Goal: Transaction & Acquisition: Book appointment/travel/reservation

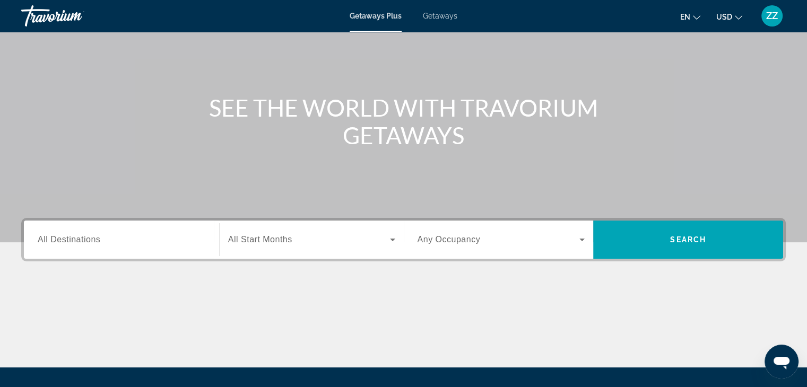
scroll to position [87, 0]
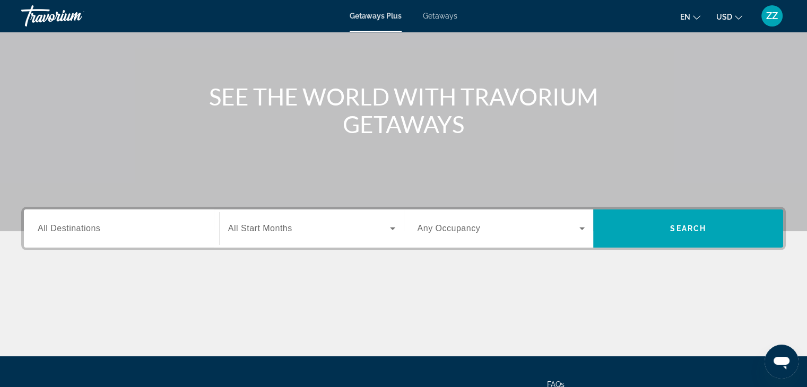
click at [698, 14] on icon "Change language" at bounding box center [696, 17] width 7 height 7
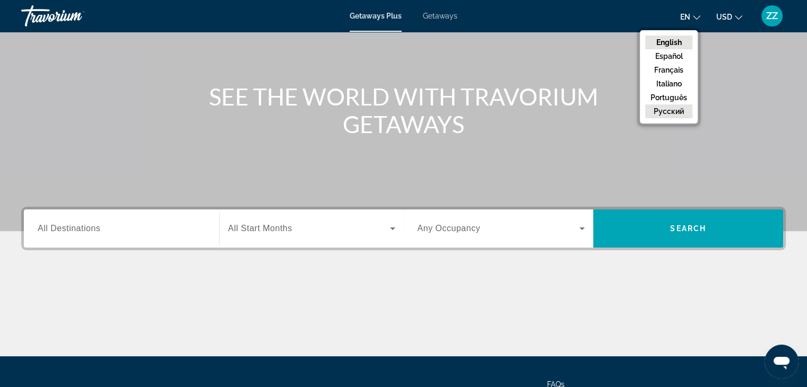
click at [683, 111] on button "русский" at bounding box center [668, 112] width 47 height 14
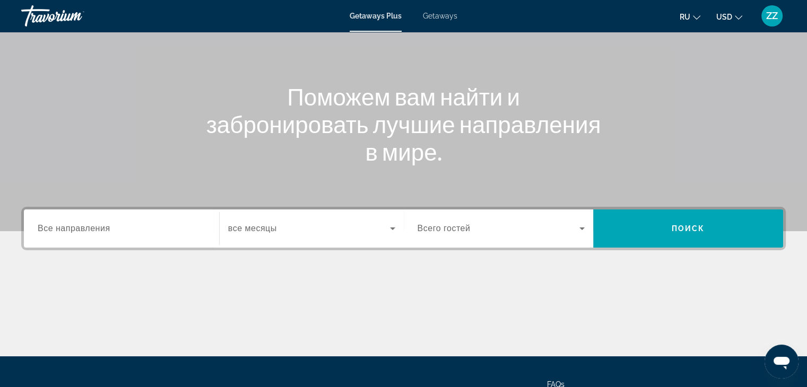
click at [443, 15] on span "Getaways" at bounding box center [440, 16] width 34 height 8
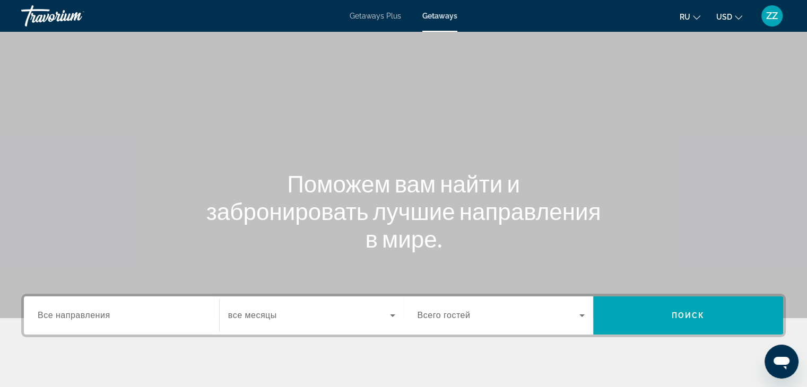
click at [379, 22] on div "Getaways Plus Getaways ru English Español Français Italiano Português русский U…" at bounding box center [403, 16] width 807 height 28
click at [369, 18] on span "Getaways Plus" at bounding box center [375, 16] width 51 height 8
click at [123, 321] on input "Destination Все направления" at bounding box center [122, 316] width 168 height 13
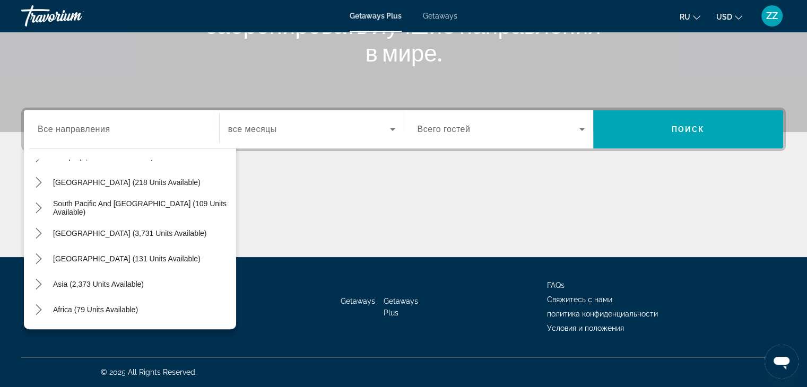
scroll to position [152, 0]
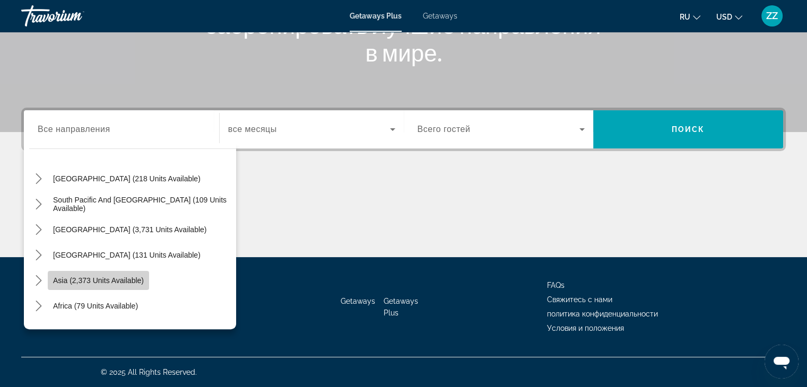
click at [117, 281] on span "Asia (2,373 units available)" at bounding box center [98, 280] width 91 height 8
type input "**********"
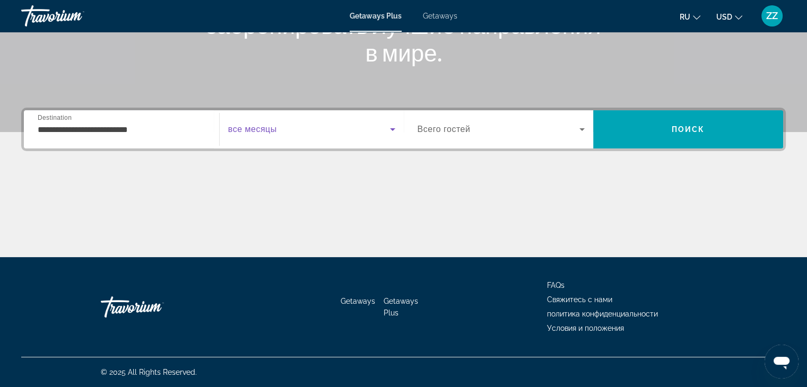
click at [396, 129] on icon "Search widget" at bounding box center [392, 129] width 13 height 13
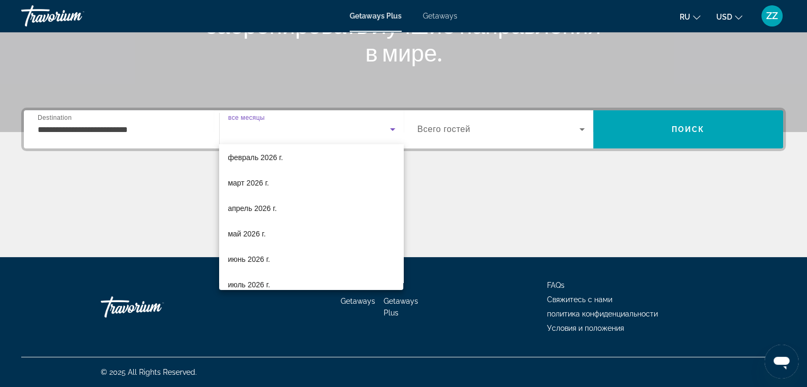
scroll to position [84, 0]
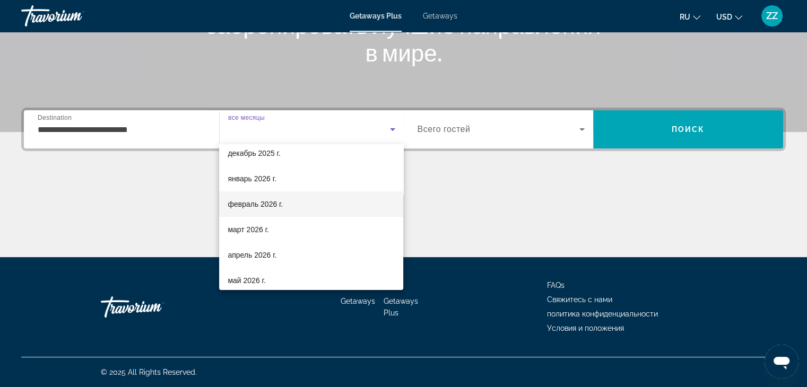
click at [252, 205] on span "февраль 2026 г." at bounding box center [255, 204] width 55 height 13
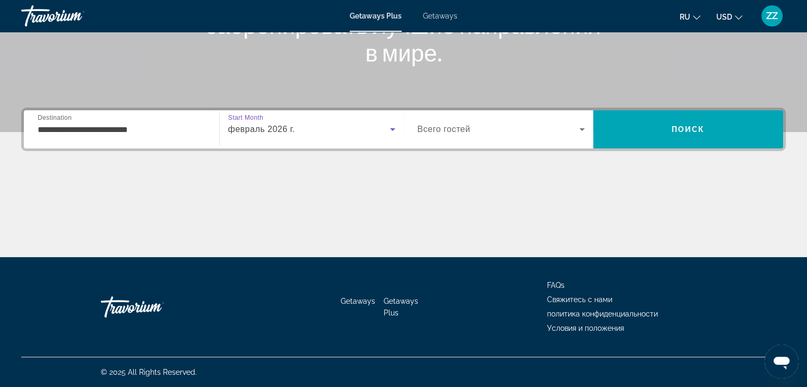
click at [583, 125] on icon "Search widget" at bounding box center [582, 129] width 13 height 13
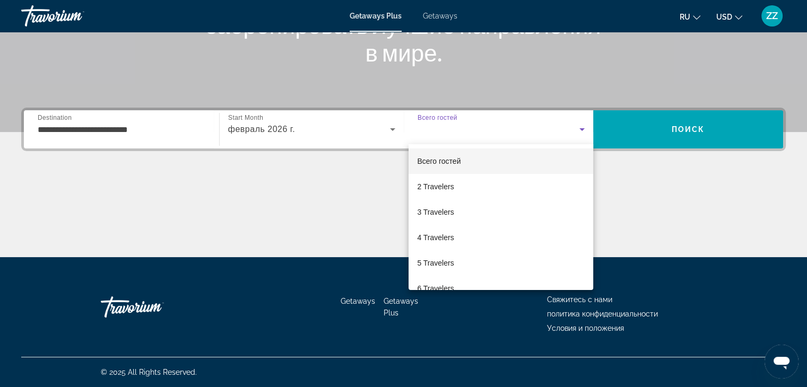
click at [708, 126] on div at bounding box center [403, 193] width 807 height 387
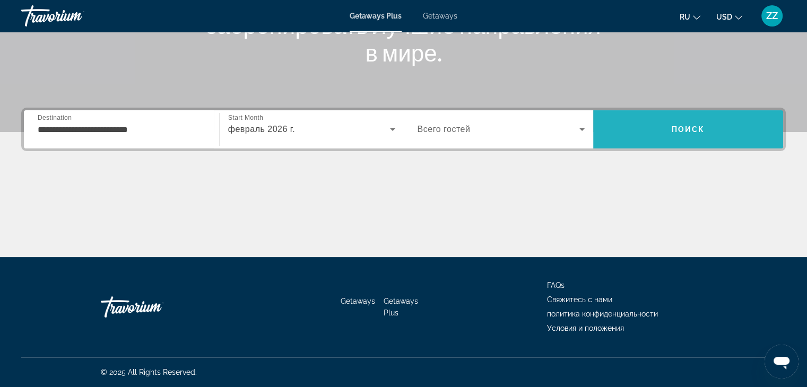
click at [684, 130] on span "Поиск" at bounding box center [688, 129] width 33 height 8
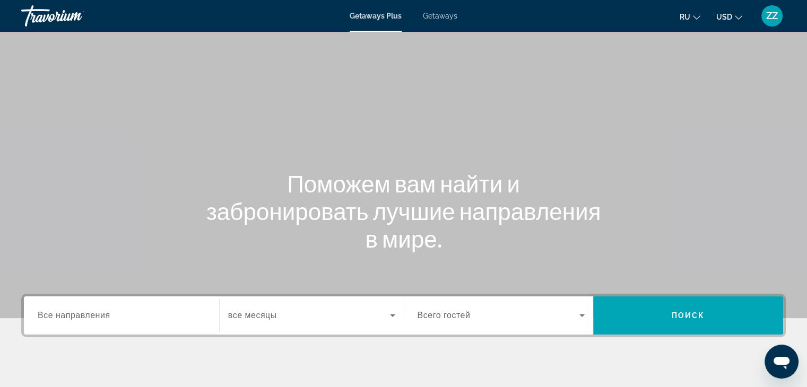
click at [442, 20] on span "Getaways" at bounding box center [440, 16] width 34 height 8
click at [103, 307] on div "Search widget" at bounding box center [122, 316] width 168 height 30
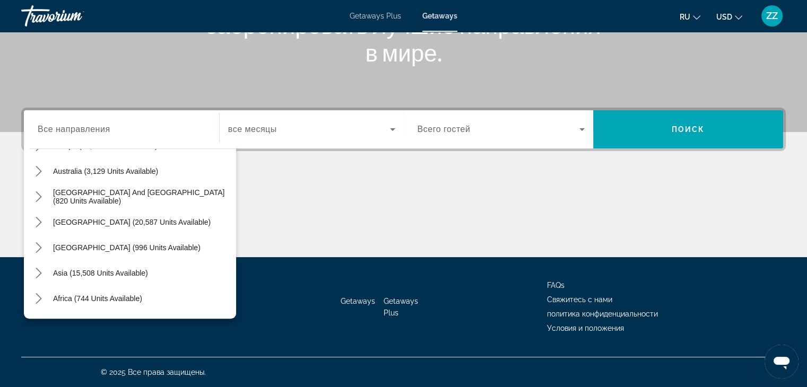
scroll to position [152, 0]
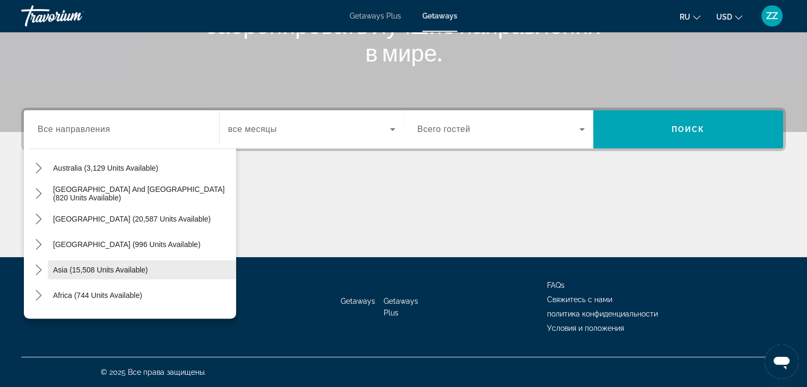
click at [124, 274] on span "Select destination: Asia (15,508 units available)" at bounding box center [142, 269] width 188 height 25
type input "**********"
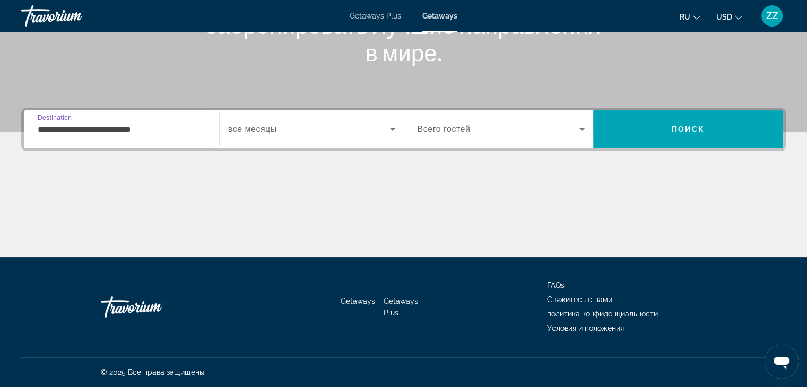
click at [306, 131] on span "Search widget" at bounding box center [309, 129] width 162 height 13
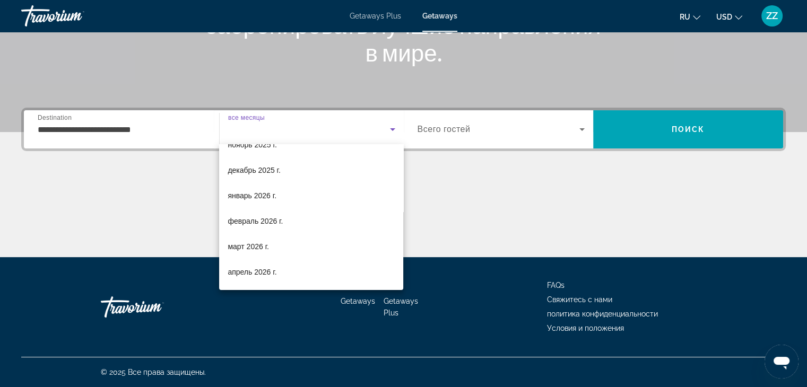
scroll to position [82, 0]
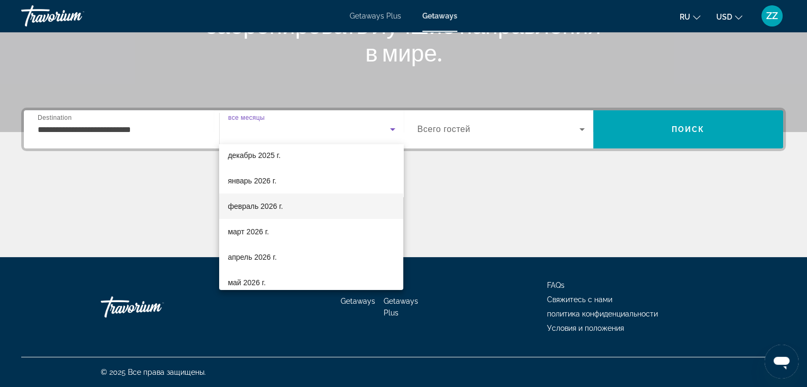
click at [320, 214] on mat-option "февраль 2026 г." at bounding box center [311, 206] width 184 height 25
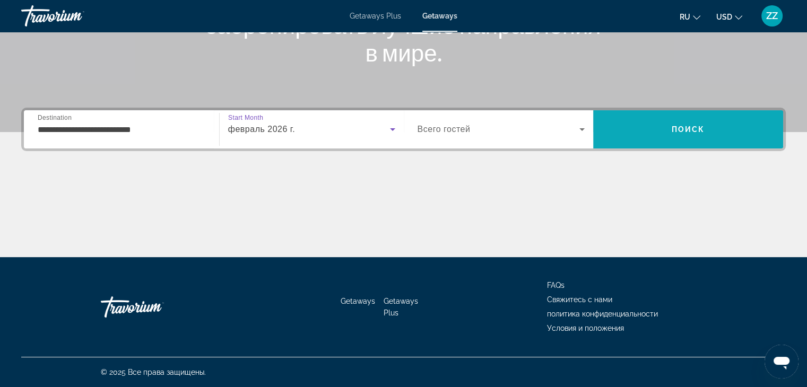
click at [715, 125] on span "Search" at bounding box center [688, 129] width 190 height 25
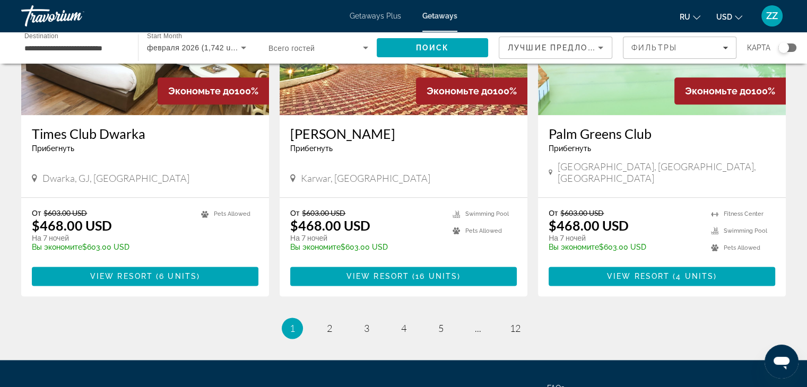
scroll to position [1277, 0]
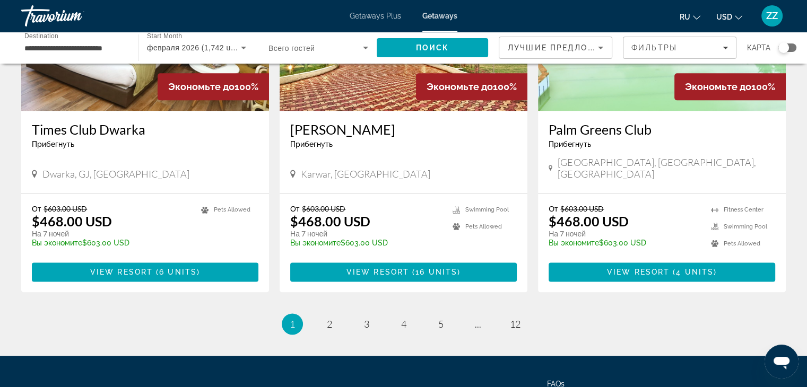
click at [327, 314] on li "page 2" at bounding box center [329, 324] width 21 height 21
click at [406, 318] on span "4" at bounding box center [403, 324] width 5 height 12
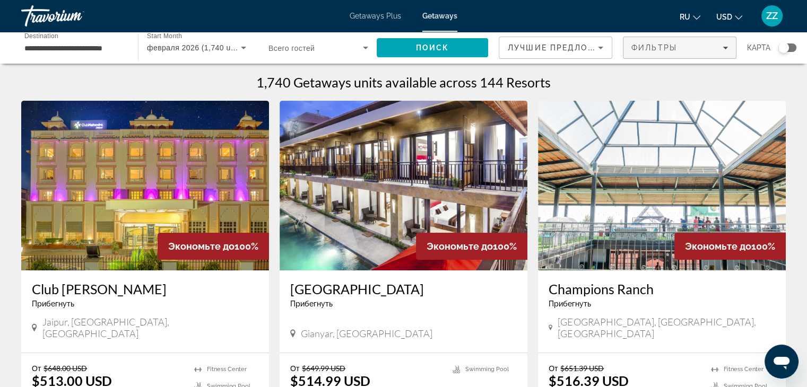
click at [672, 48] on span "Фильтры" at bounding box center [654, 48] width 46 height 8
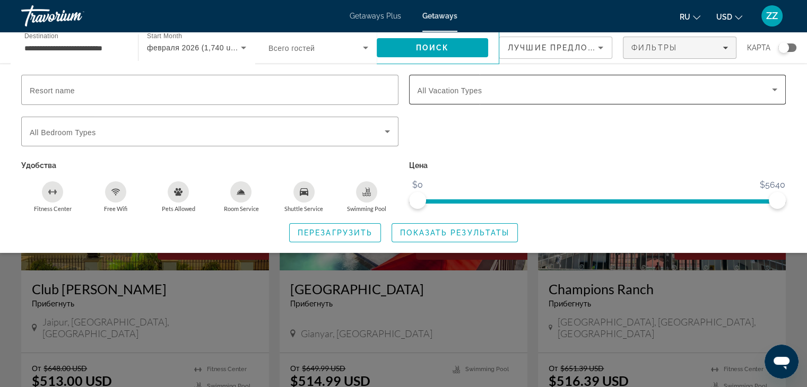
click at [570, 97] on div "Search widget" at bounding box center [598, 90] width 360 height 30
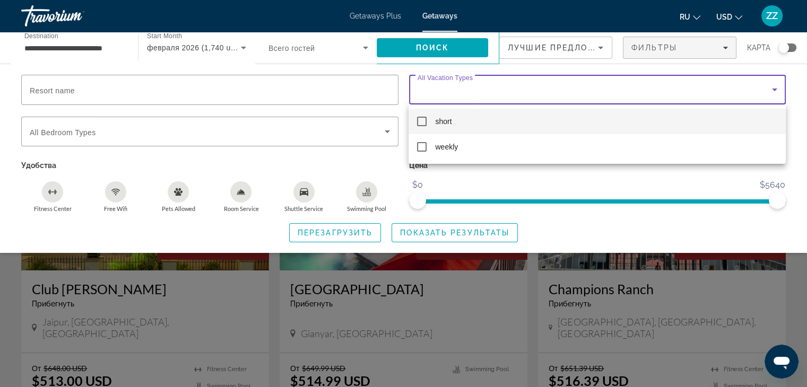
click at [101, 140] on div at bounding box center [403, 193] width 807 height 387
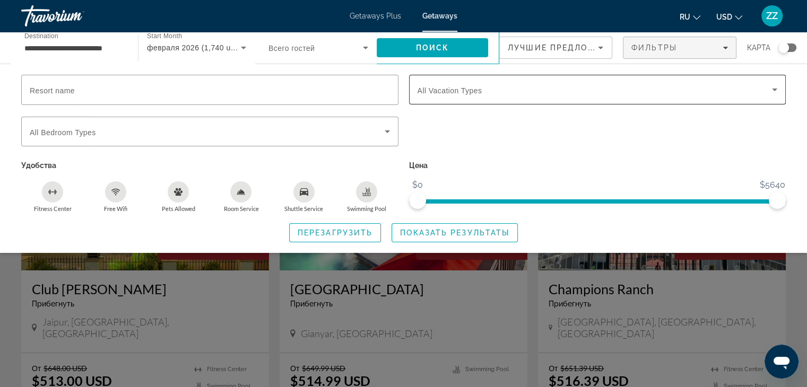
click at [458, 86] on span "All Vacation Types" at bounding box center [450, 90] width 65 height 8
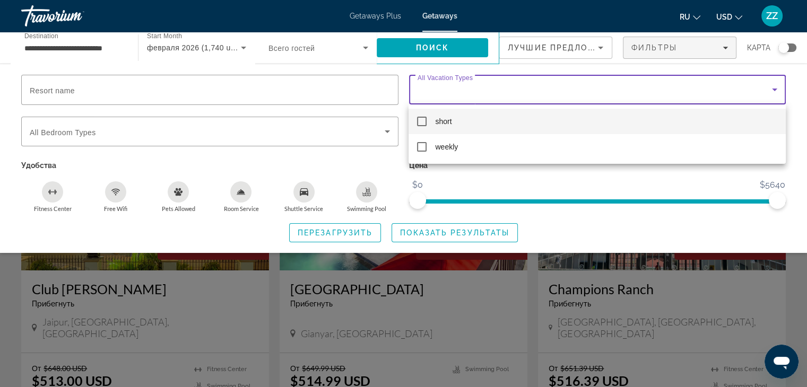
click at [183, 132] on div at bounding box center [403, 193] width 807 height 387
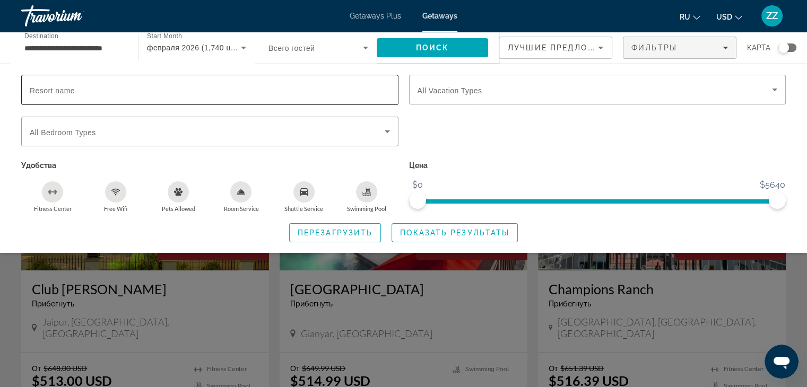
click at [160, 96] on div "Search widget" at bounding box center [210, 90] width 360 height 30
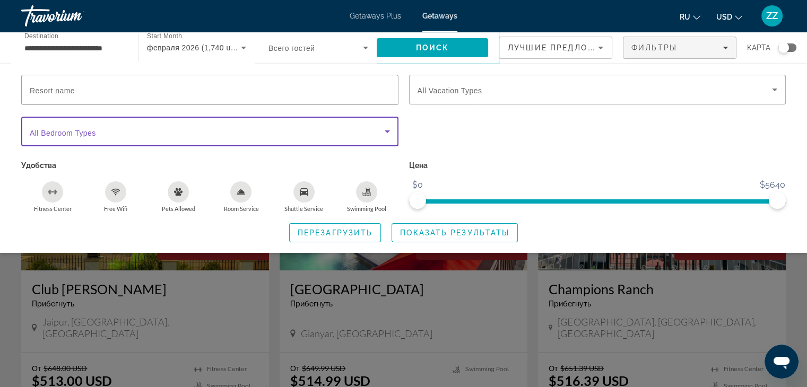
click at [390, 129] on icon "Search widget" at bounding box center [387, 131] width 13 height 13
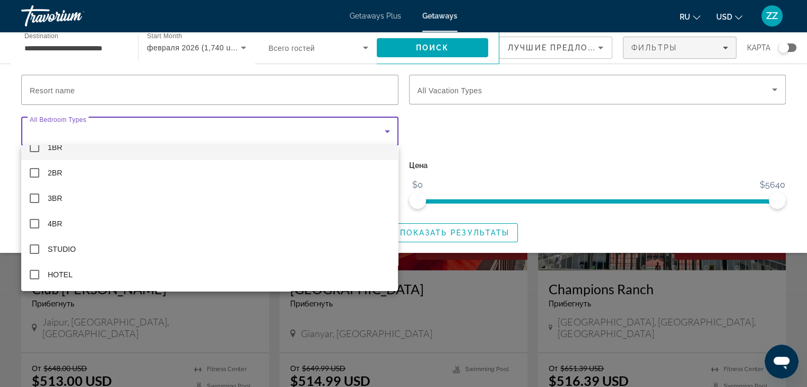
scroll to position [11, 0]
click at [488, 91] on div at bounding box center [403, 193] width 807 height 387
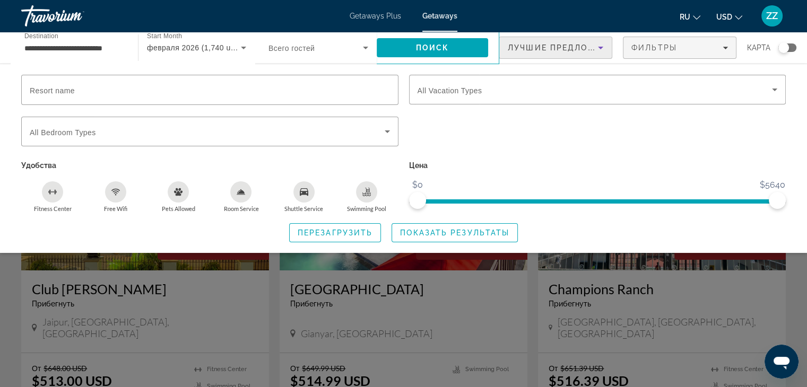
click at [594, 49] on icon "Sort by" at bounding box center [600, 47] width 13 height 13
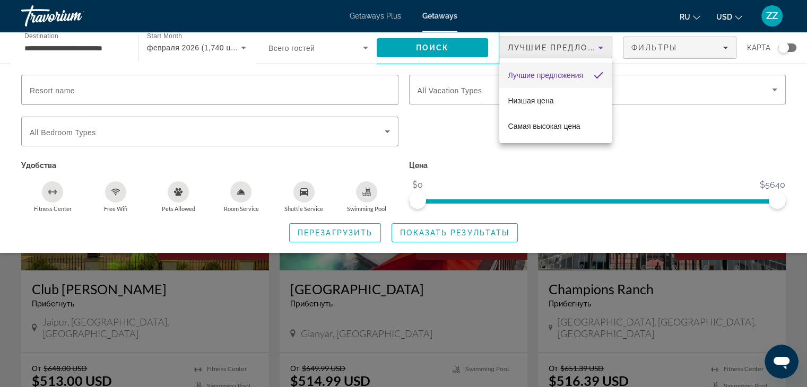
click at [795, 48] on div at bounding box center [403, 193] width 807 height 387
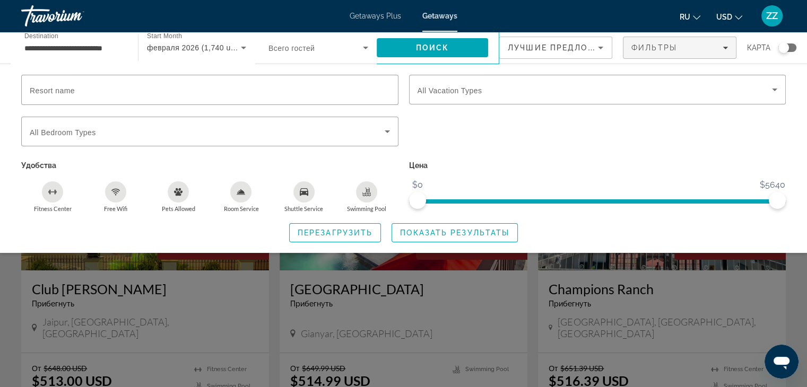
click at [791, 48] on div "Search widget" at bounding box center [787, 48] width 18 height 8
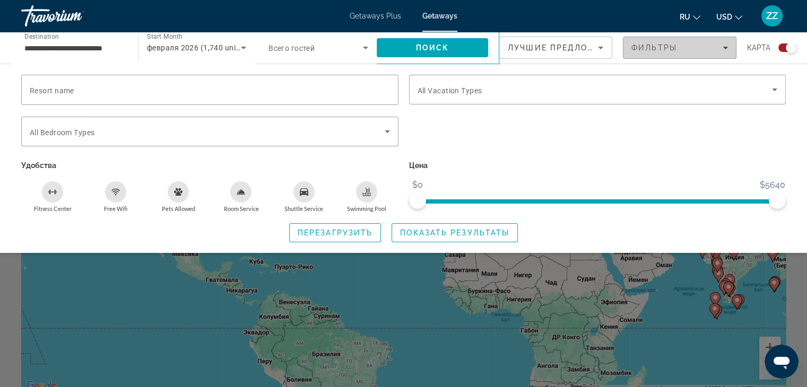
click at [728, 50] on span "Filters" at bounding box center [679, 47] width 112 height 25
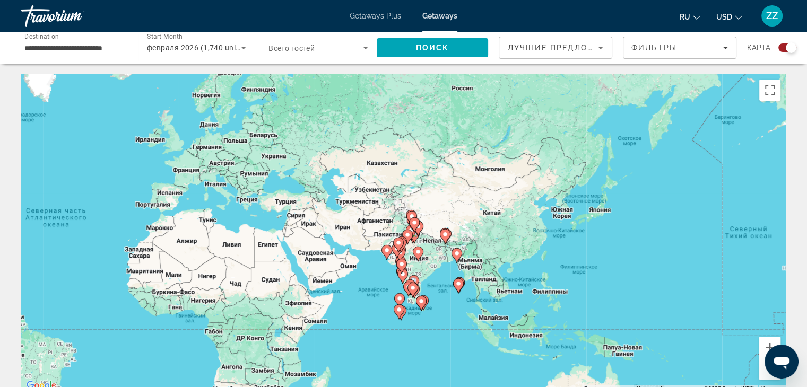
drag, startPoint x: 652, startPoint y: 337, endPoint x: 334, endPoint y: 338, distance: 317.8
click at [334, 338] on div "Чтобы активировать перетаскивание с помощью клавиатуры, нажмите Alt + Ввод. Пос…" at bounding box center [403, 233] width 765 height 318
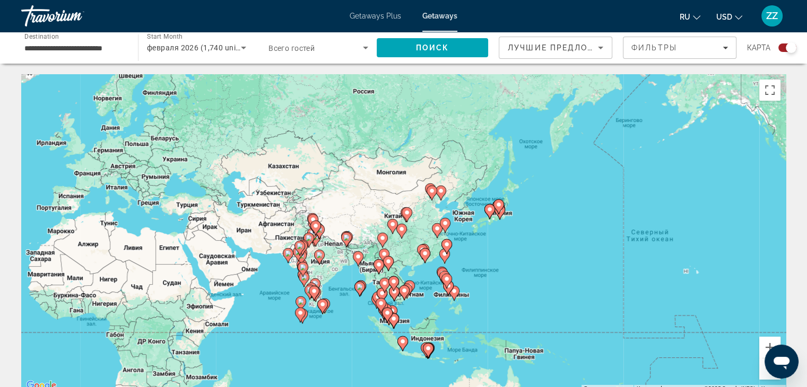
drag, startPoint x: 454, startPoint y: 300, endPoint x: 351, endPoint y: 302, distance: 103.5
click at [351, 302] on div "Чтобы активировать перетаскивание с помощью клавиатуры, нажмите Alt + Ввод. Пос…" at bounding box center [403, 233] width 765 height 318
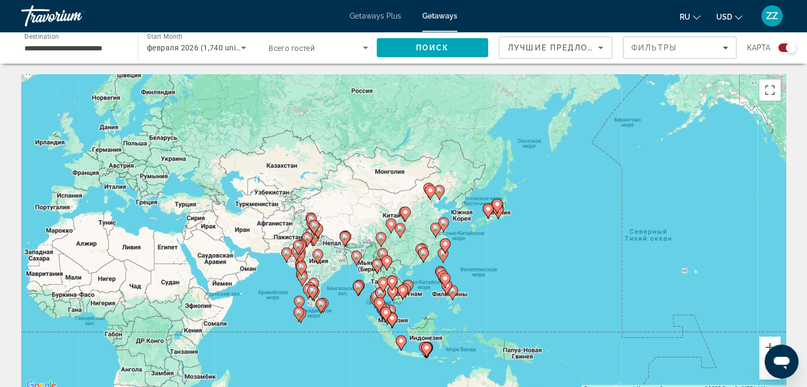
click at [403, 286] on icon "Main content" at bounding box center [402, 292] width 10 height 14
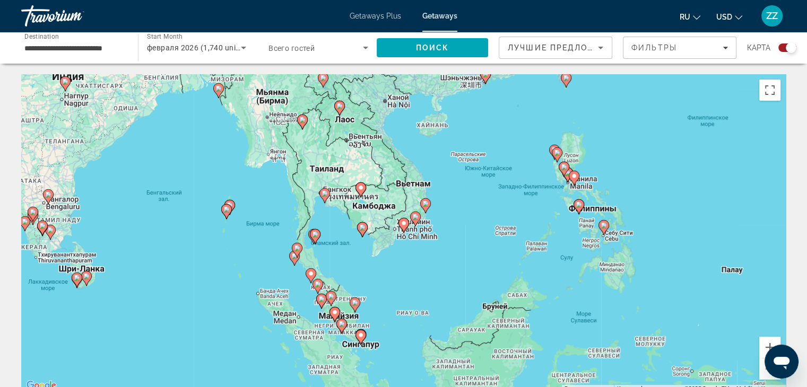
click at [419, 194] on div "Для навигации используйте клавиши со стрелками. Чтобы активировать перетаскиван…" at bounding box center [403, 233] width 765 height 318
click at [414, 186] on div "Чтобы активировать перетаскивание с помощью клавиатуры, нажмите Alt + Ввод. Пос…" at bounding box center [403, 233] width 765 height 318
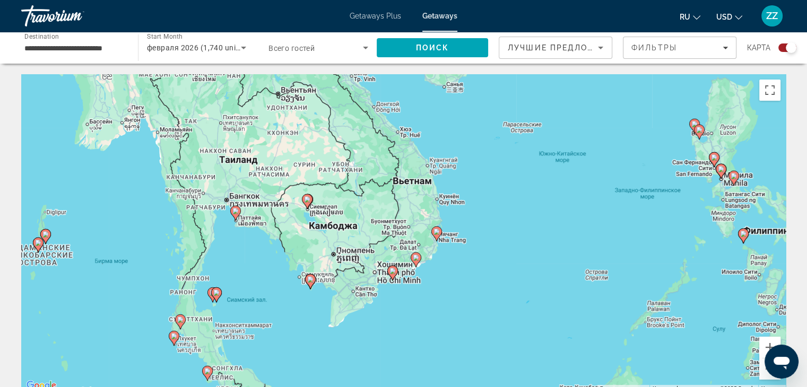
click at [432, 236] on gmp-advanced-marker "Main content" at bounding box center [436, 234] width 11 height 16
type input "**********"
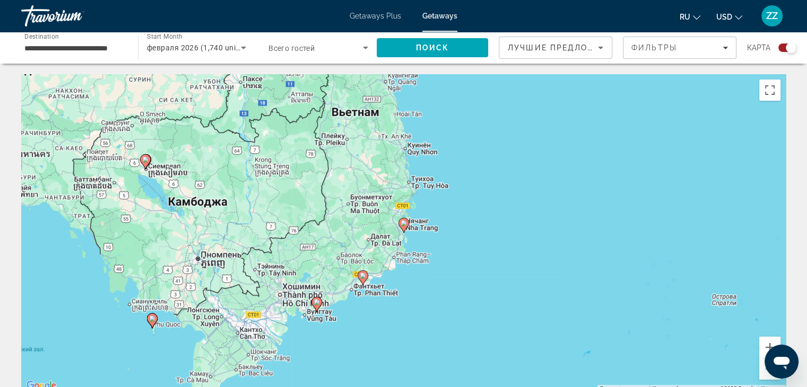
click at [403, 228] on icon "Main content" at bounding box center [403, 226] width 10 height 14
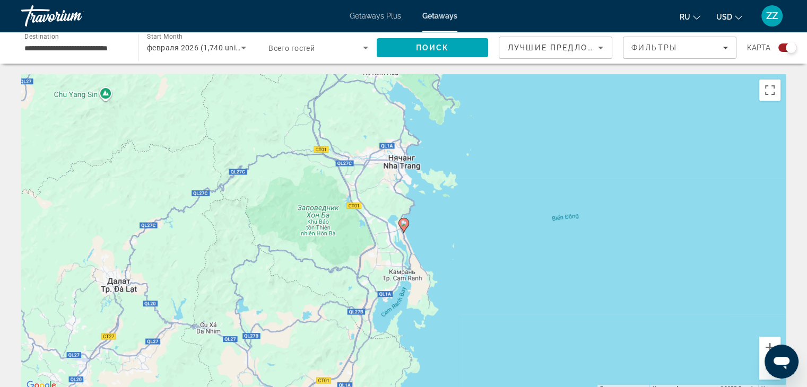
click at [403, 221] on image "Main content" at bounding box center [404, 223] width 6 height 6
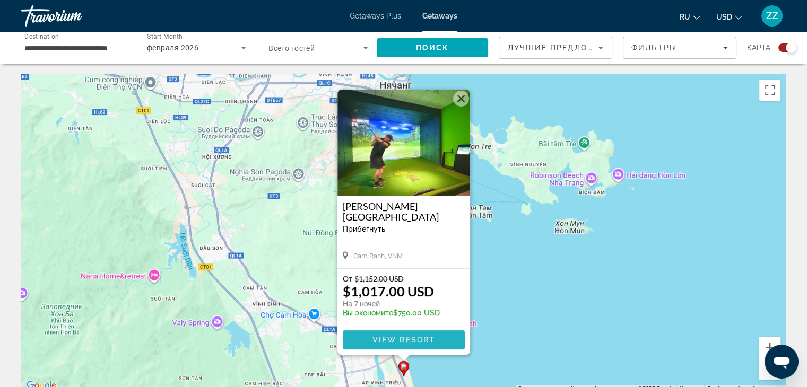
click at [442, 338] on span "Main content" at bounding box center [404, 339] width 122 height 25
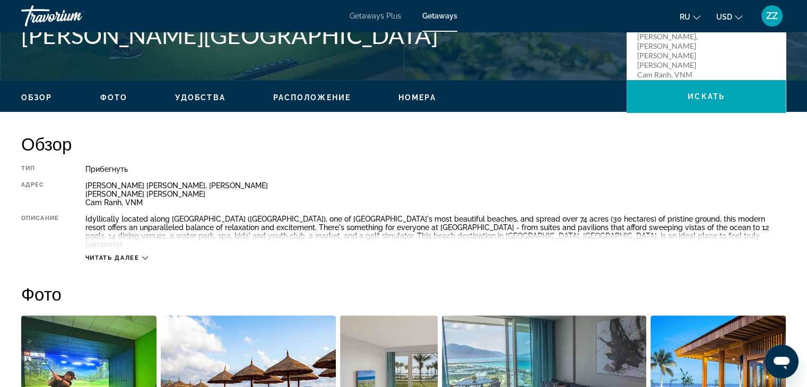
scroll to position [292, 0]
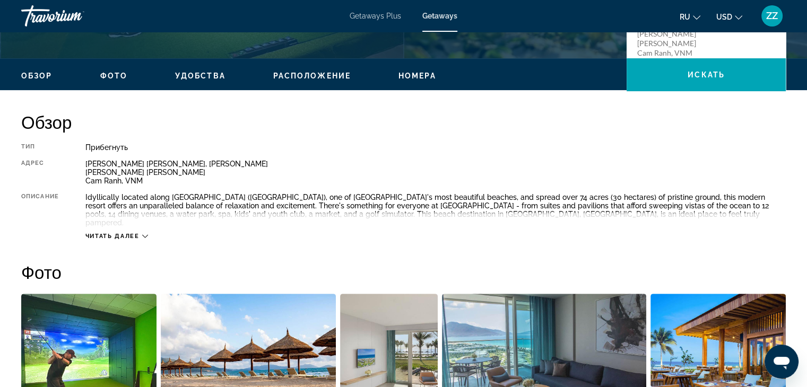
click at [146, 233] on icon "Main content" at bounding box center [145, 236] width 6 height 6
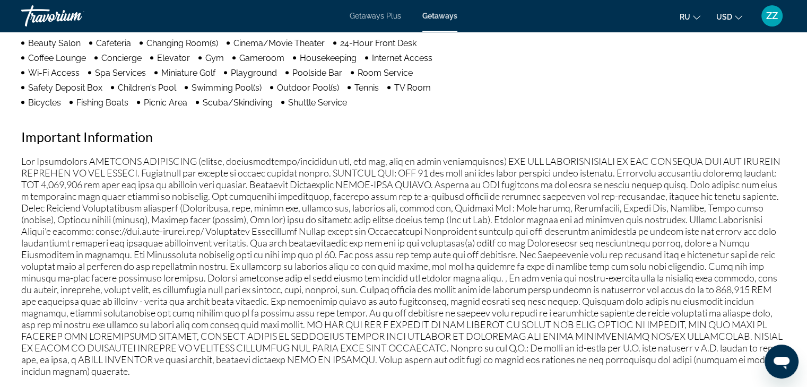
scroll to position [1000, 0]
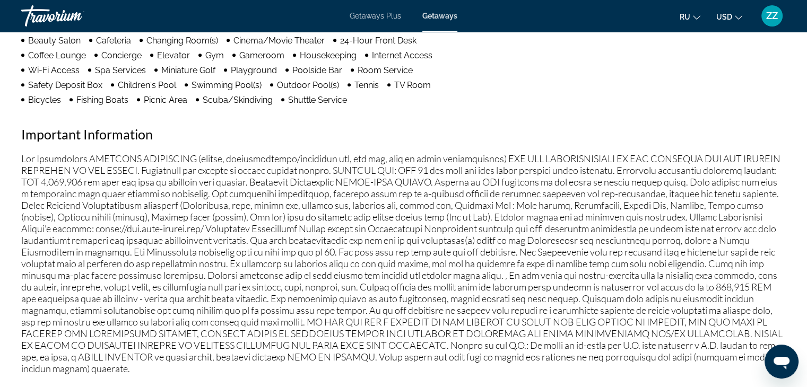
click at [701, 18] on ul "ru English Español Français Italiano Português русский USD USD ($) MXN (Mex$) C…" at bounding box center [719, 15] width 79 height 17
click at [692, 15] on button "ru English Español Français Italiano Português русский" at bounding box center [690, 16] width 21 height 15
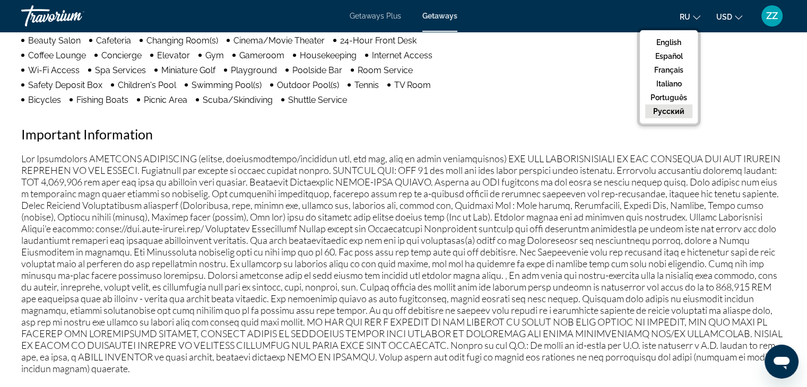
click at [677, 110] on button "русский" at bounding box center [668, 112] width 47 height 14
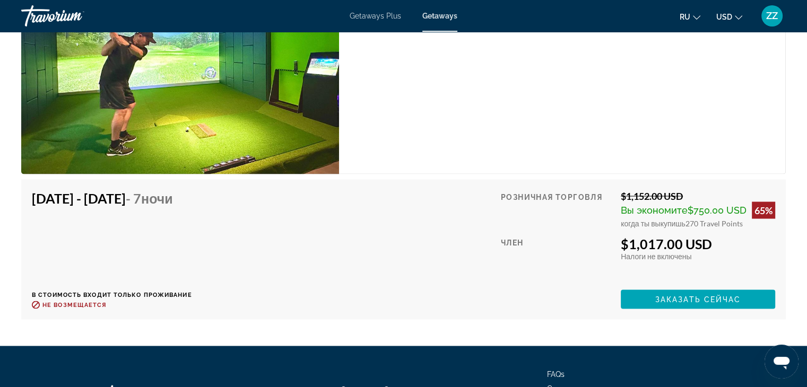
scroll to position [1895, 0]
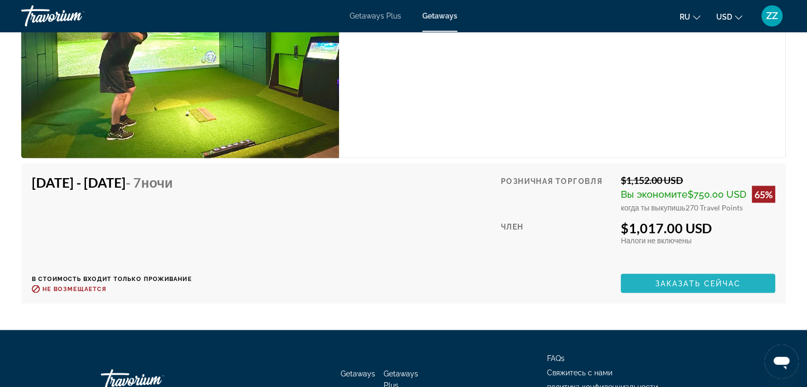
click at [684, 279] on span "Заказать сейчас" at bounding box center [698, 283] width 86 height 8
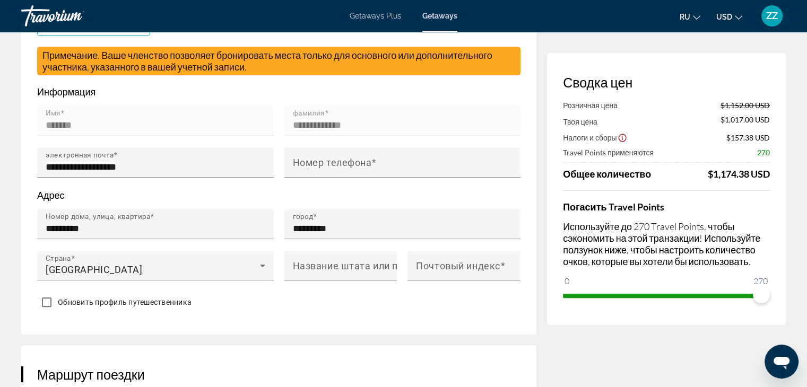
scroll to position [327, 0]
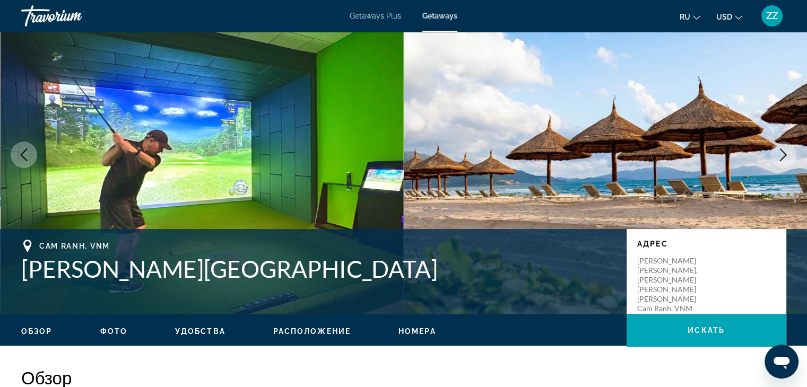
scroll to position [53, 0]
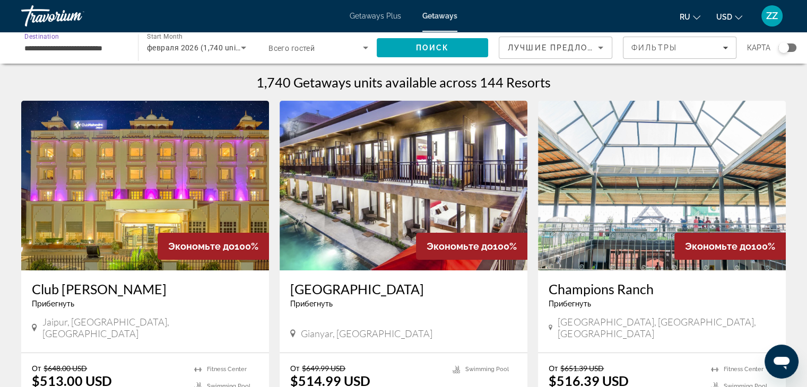
click at [82, 51] on input "**********" at bounding box center [74, 48] width 100 height 13
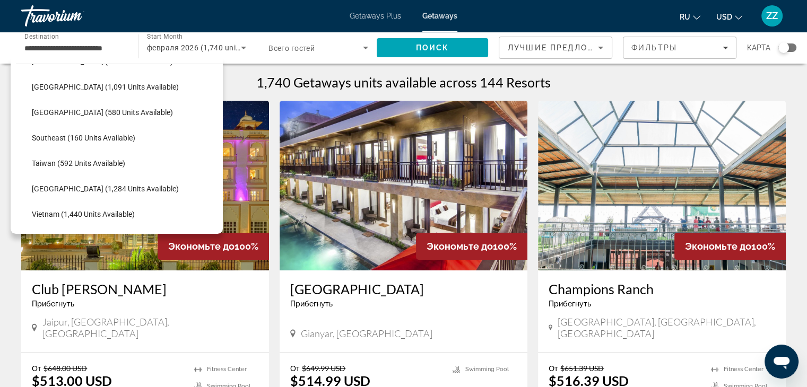
scroll to position [489, 0]
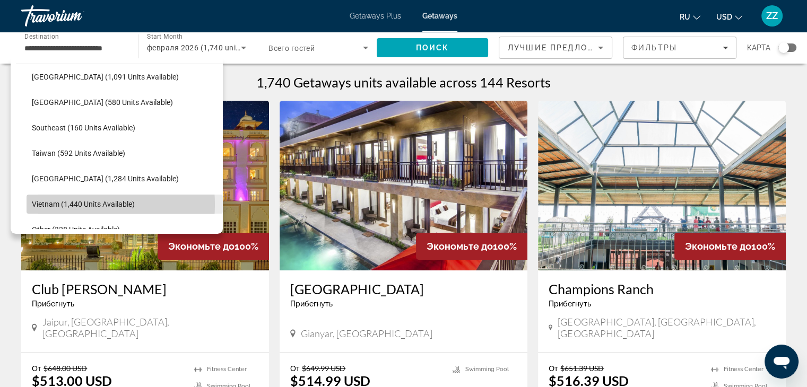
click at [59, 204] on span "Vietnam (1,440 units available)" at bounding box center [83, 204] width 103 height 8
type input "**********"
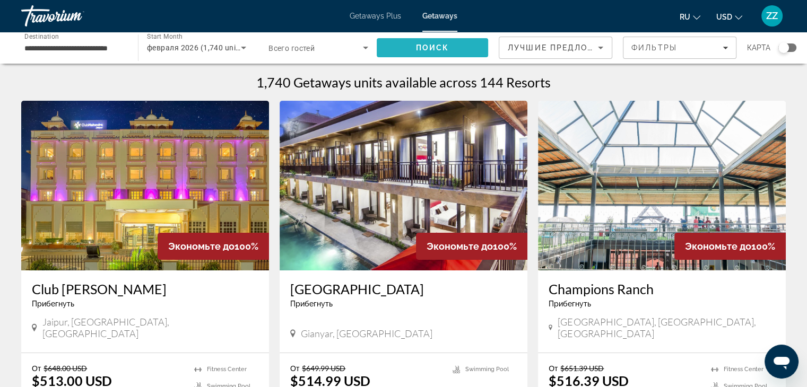
click at [430, 39] on span "Search" at bounding box center [432, 47] width 111 height 25
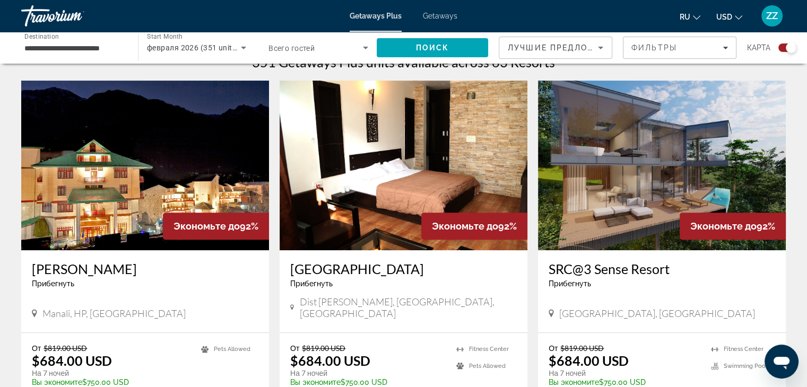
scroll to position [318, 0]
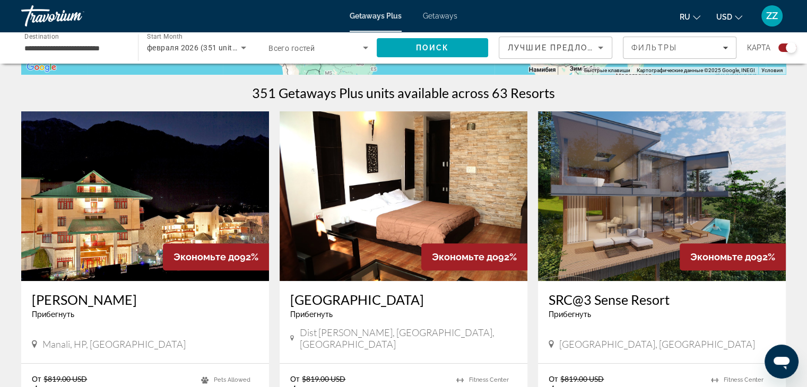
click at [73, 51] on input "**********" at bounding box center [74, 48] width 100 height 13
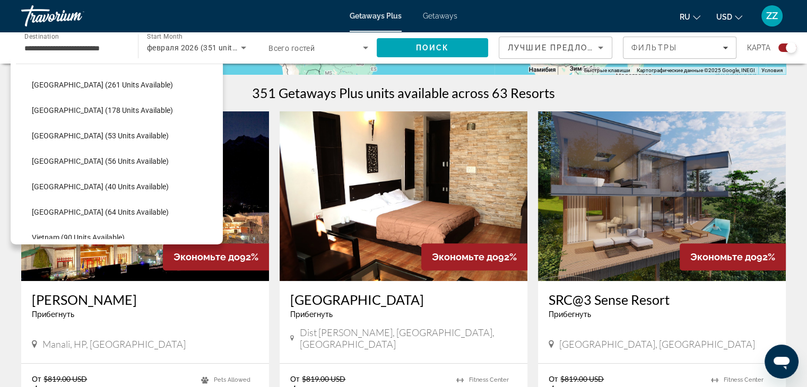
scroll to position [376, 0]
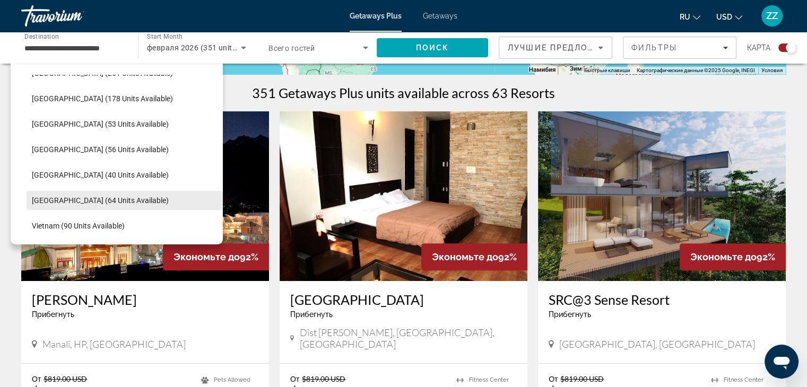
click at [100, 199] on span "Thailand (64 units available)" at bounding box center [100, 200] width 137 height 8
type input "**********"
